Goal: Browse casually

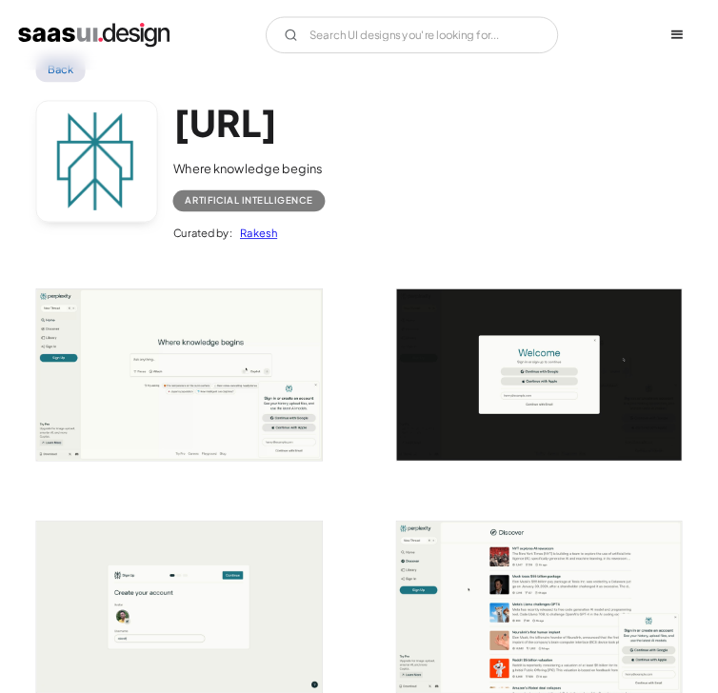
scroll to position [190, 0]
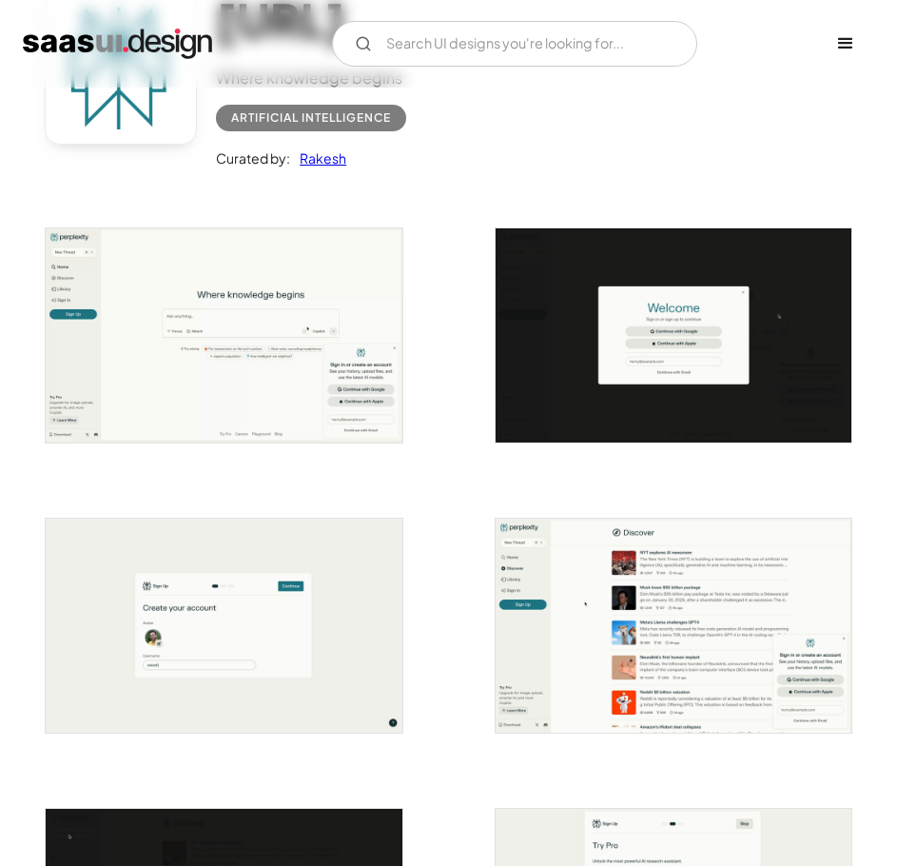
click at [337, 269] on img "open lightbox" at bounding box center [224, 335] width 356 height 214
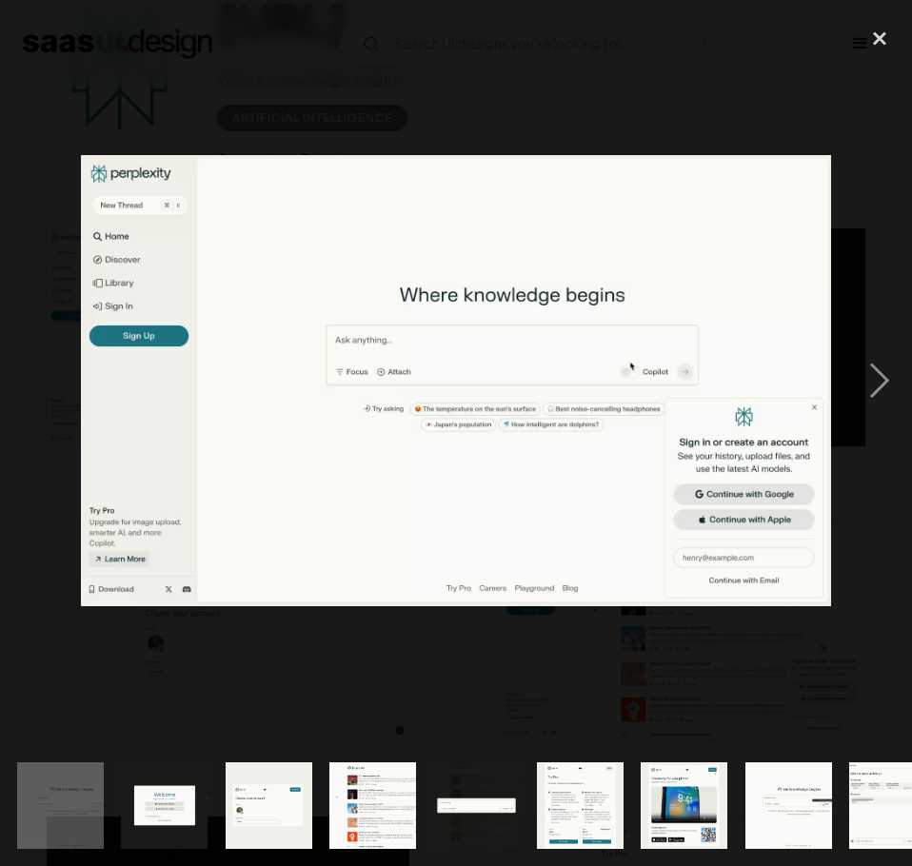
click at [206, 212] on img at bounding box center [456, 380] width 750 height 451
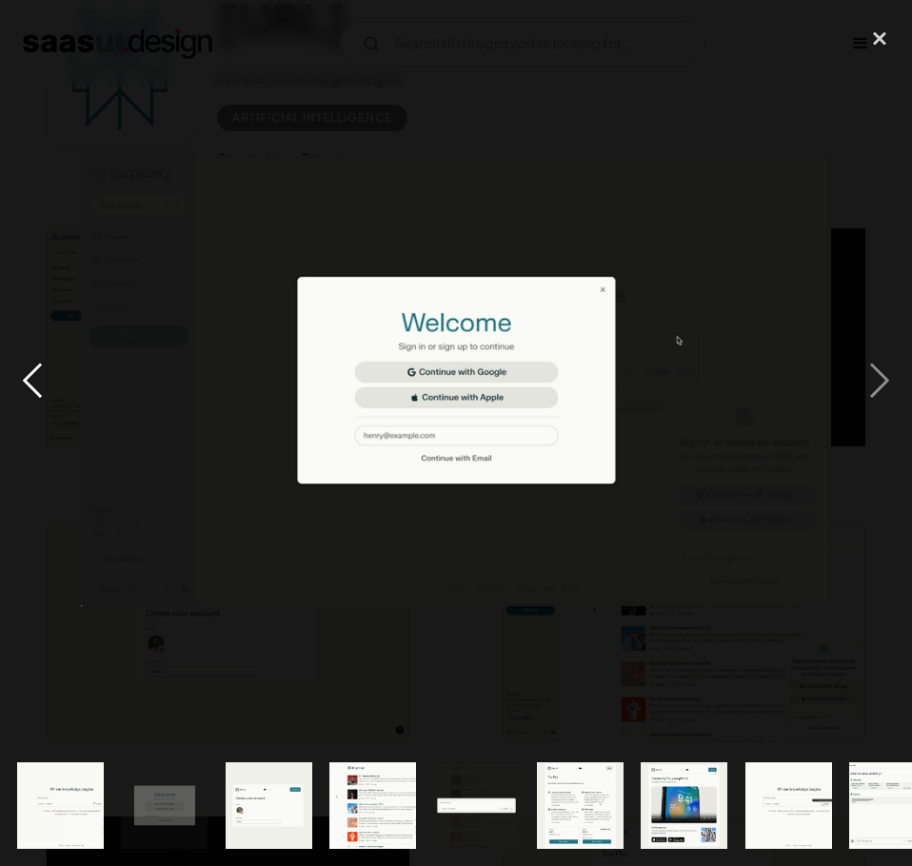
click at [50, 377] on div "previous image" at bounding box center [32, 380] width 65 height 727
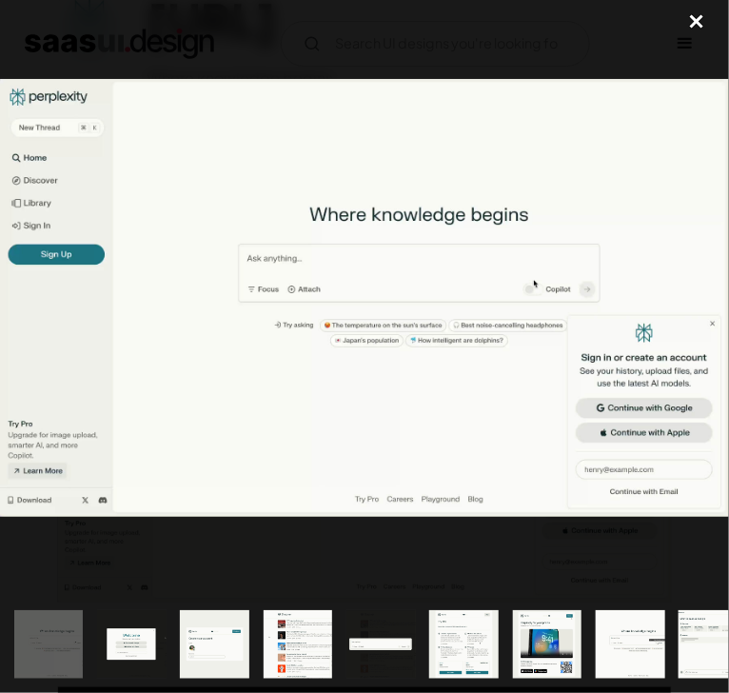
click at [145, 32] on div at bounding box center [364, 298] width 729 height 596
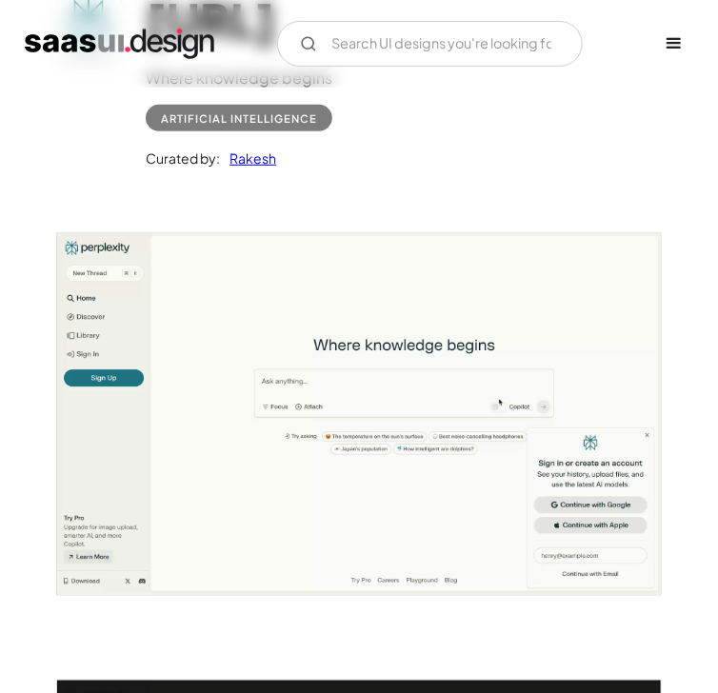
drag, startPoint x: 155, startPoint y: 131, endPoint x: 116, endPoint y: 134, distance: 39.1
click at [116, 134] on div "[URL] Where knowledge begins Artificial Intelligence Curated by: [PERSON_NAME]" at bounding box center [358, 74] width 604 height 209
click at [625, 185] on div at bounding box center [358, 403] width 604 height 448
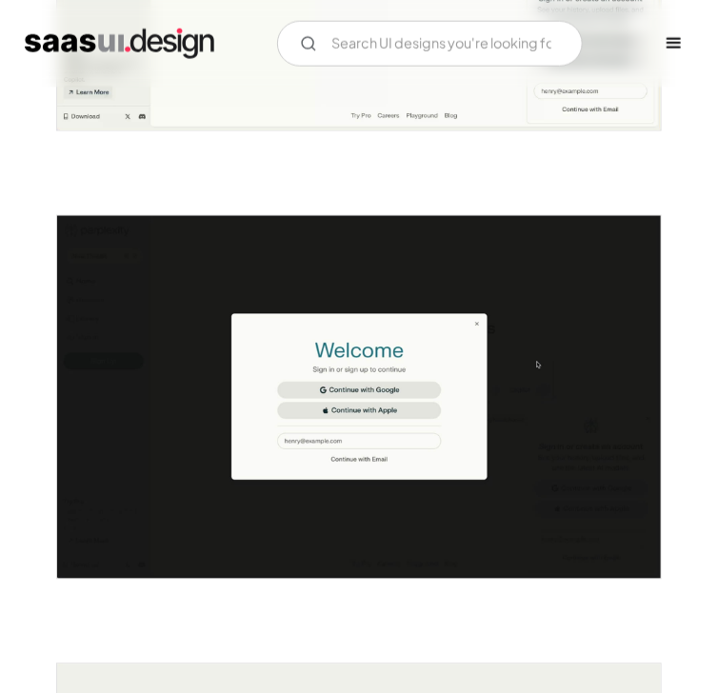
scroll to position [685, 0]
